Goal: Task Accomplishment & Management: Manage account settings

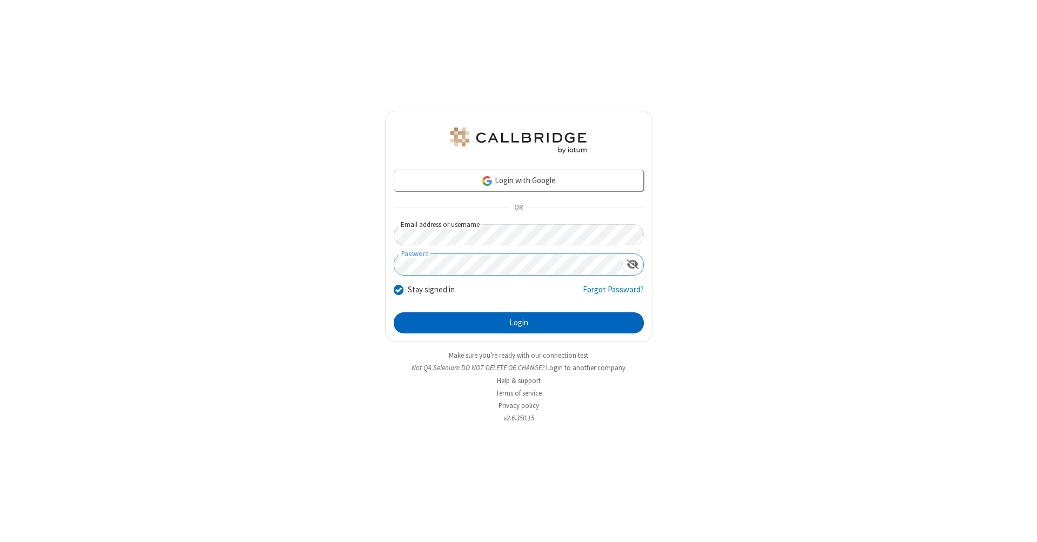
click at [518, 323] on button "Login" at bounding box center [519, 323] width 250 height 22
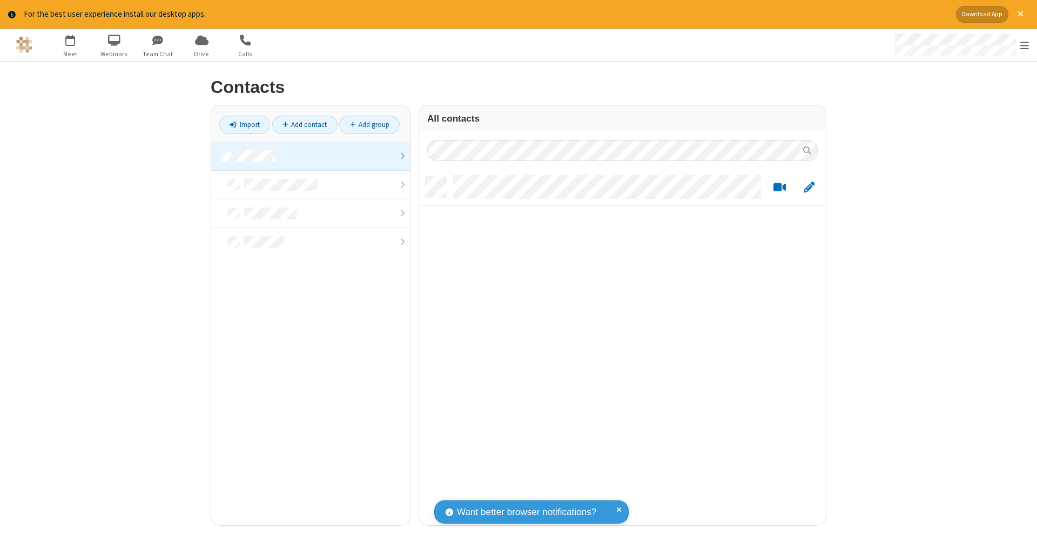
scroll to position [348, 398]
click at [310, 155] on link at bounding box center [310, 156] width 199 height 29
click at [305, 124] on link "Add contact" at bounding box center [304, 125] width 65 height 18
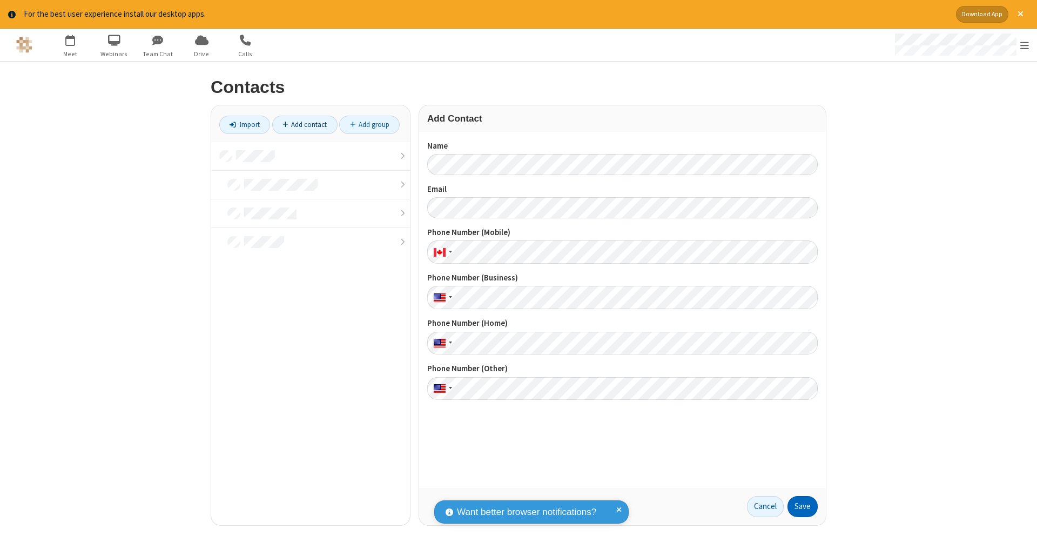
click at [802, 506] on button "Save" at bounding box center [802, 507] width 30 height 22
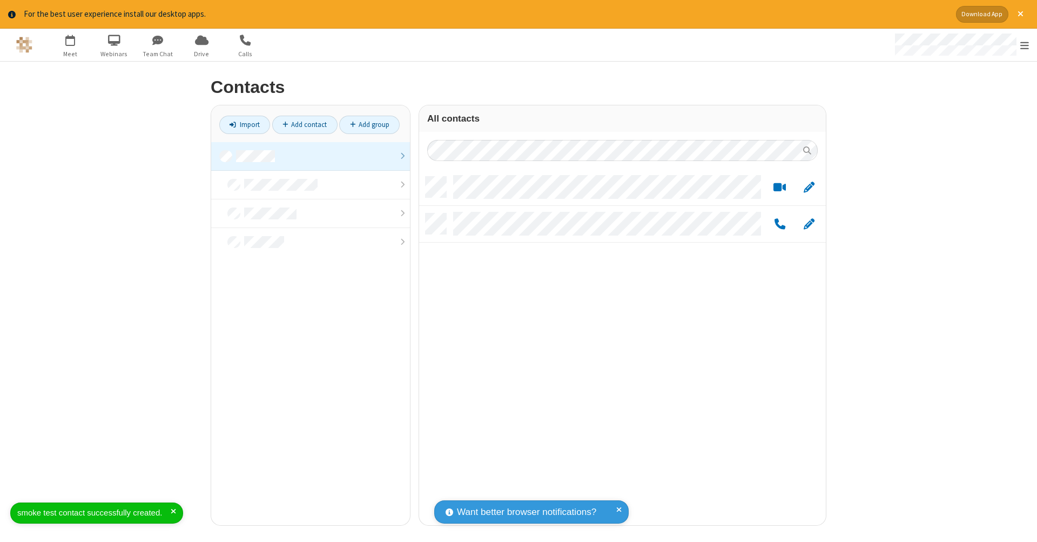
scroll to position [348, 398]
